Goal: Task Accomplishment & Management: Complete application form

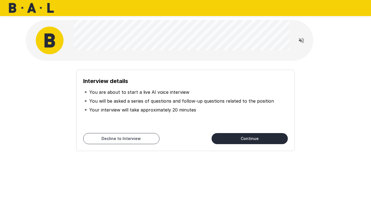
click at [246, 140] on button "Continue" at bounding box center [249, 138] width 76 height 11
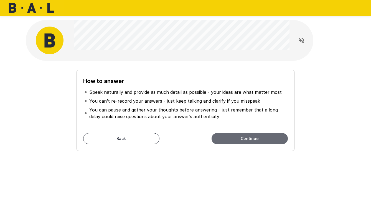
click at [245, 141] on button "Continue" at bounding box center [249, 138] width 76 height 11
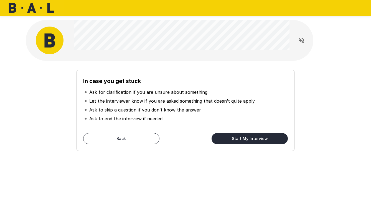
click at [245, 141] on button "Start My Interview" at bounding box center [249, 138] width 76 height 11
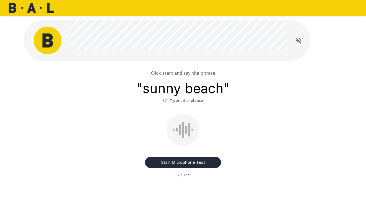
click at [181, 162] on button "Start Microphone Test" at bounding box center [183, 162] width 76 height 11
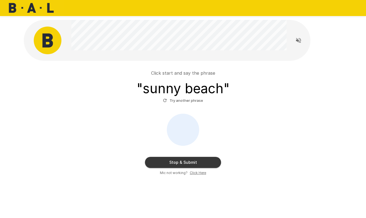
click at [181, 162] on button "Stop & Submit" at bounding box center [183, 162] width 76 height 11
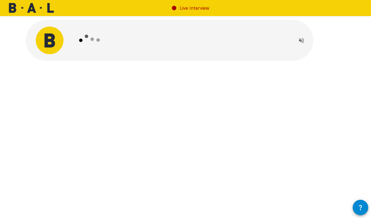
click at [299, 42] on icon "Read questions aloud" at bounding box center [301, 40] width 7 height 7
click at [302, 43] on icon "Stop reading questions aloud" at bounding box center [301, 40] width 7 height 7
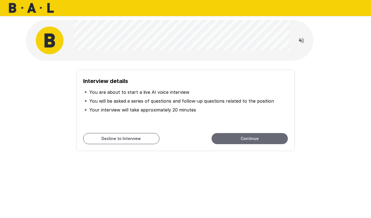
click at [235, 138] on button "Continue" at bounding box center [249, 138] width 76 height 11
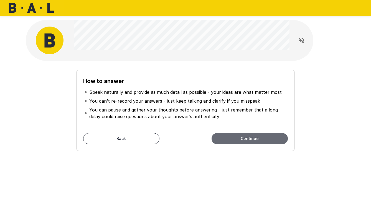
click at [235, 138] on button "Continue" at bounding box center [249, 138] width 76 height 11
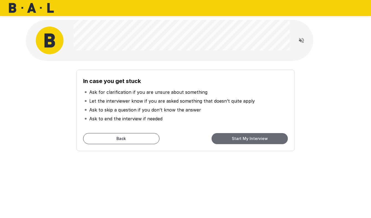
click at [235, 138] on button "Start My Interview" at bounding box center [249, 138] width 76 height 11
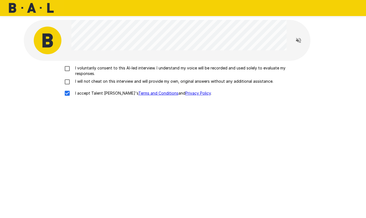
click at [67, 78] on div "I voluntarily consent to this AI-led interview. I understand my voice will be r…" at bounding box center [183, 82] width 315 height 34
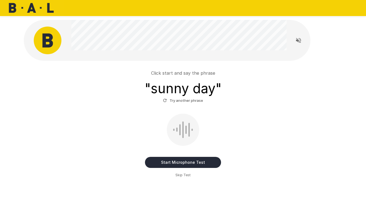
click at [179, 160] on button "Start Microphone Test" at bounding box center [183, 162] width 76 height 11
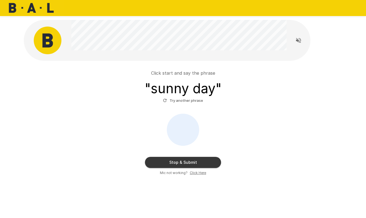
click at [179, 160] on button "Stop & Submit" at bounding box center [183, 162] width 76 height 11
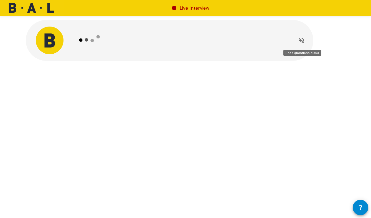
click at [300, 39] on icon "Read questions aloud" at bounding box center [301, 40] width 7 height 7
